Goal: Check status: Check status

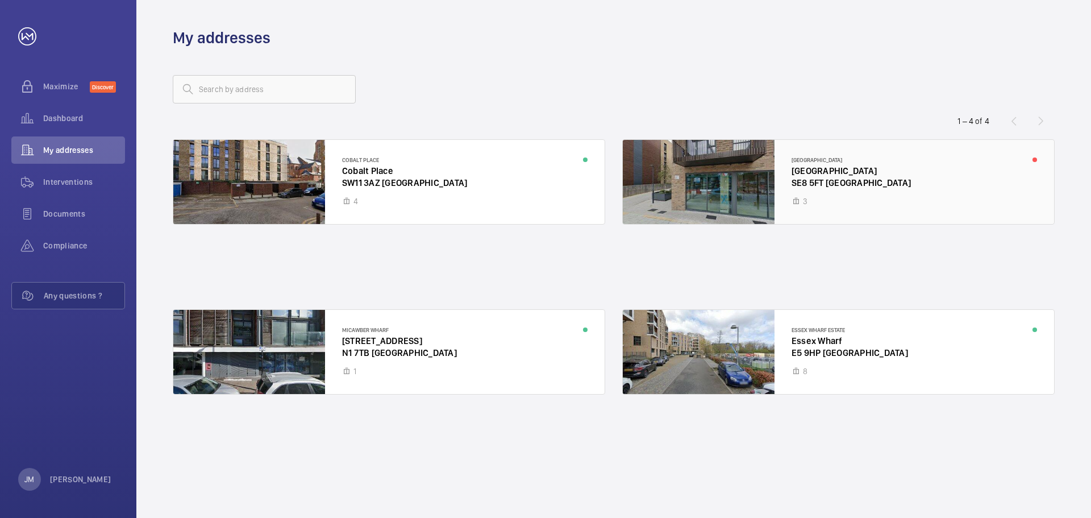
click at [795, 186] on div at bounding box center [838, 182] width 431 height 84
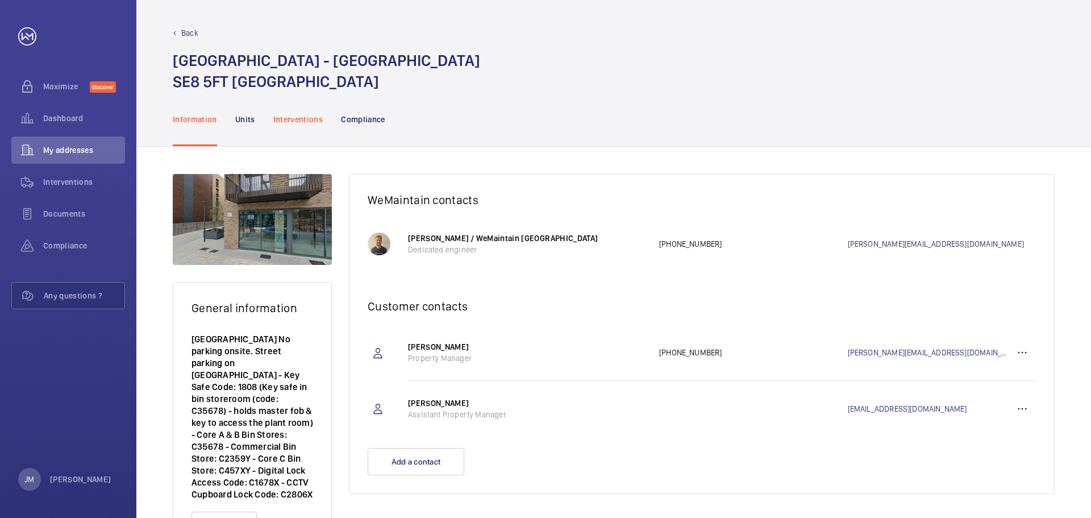
click at [303, 123] on p "Interventions" at bounding box center [298, 119] width 50 height 11
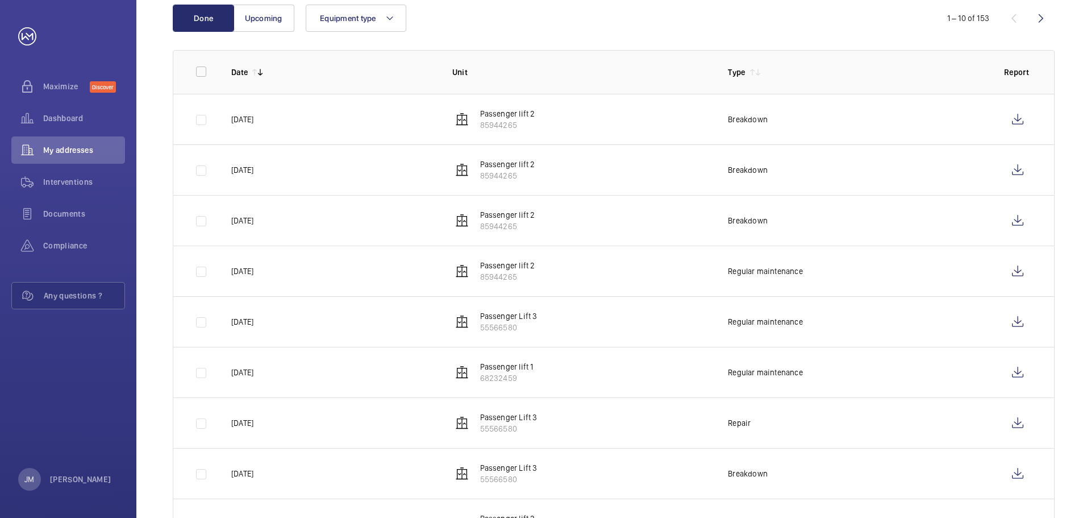
scroll to position [170, 0]
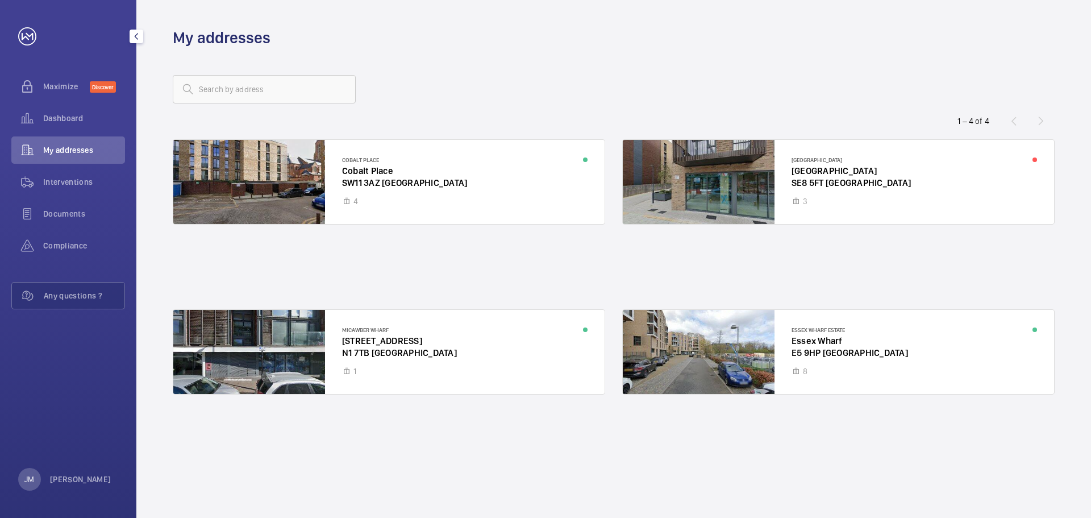
drag, startPoint x: 55, startPoint y: 41, endPoint x: 36, endPoint y: 37, distance: 18.6
click at [48, 40] on div at bounding box center [71, 36] width 107 height 18
click at [33, 36] on link at bounding box center [27, 36] width 18 height 18
